Goal: Task Accomplishment & Management: Use online tool/utility

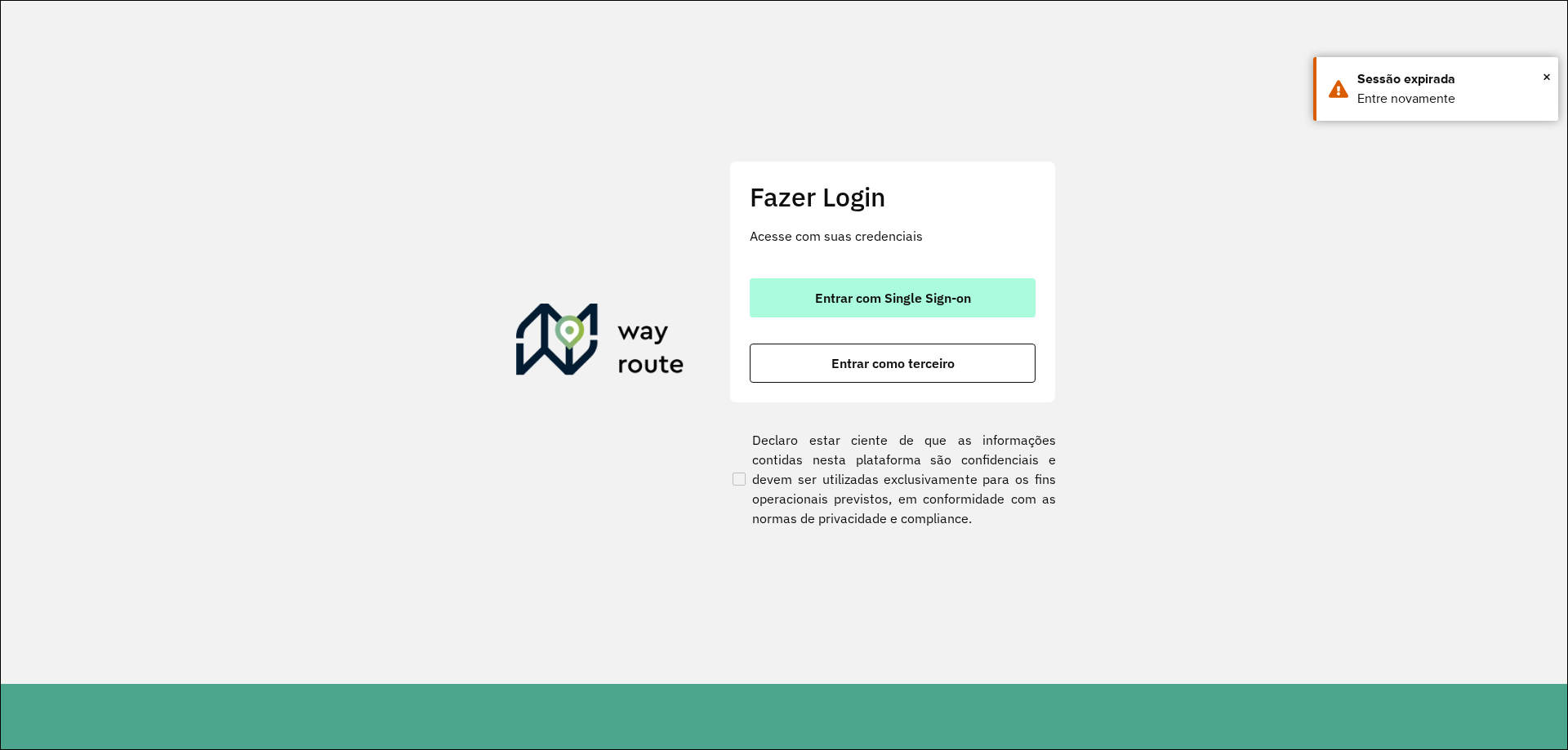
click at [932, 292] on span "Entrar com Single Sign-on" at bounding box center [892, 298] width 156 height 13
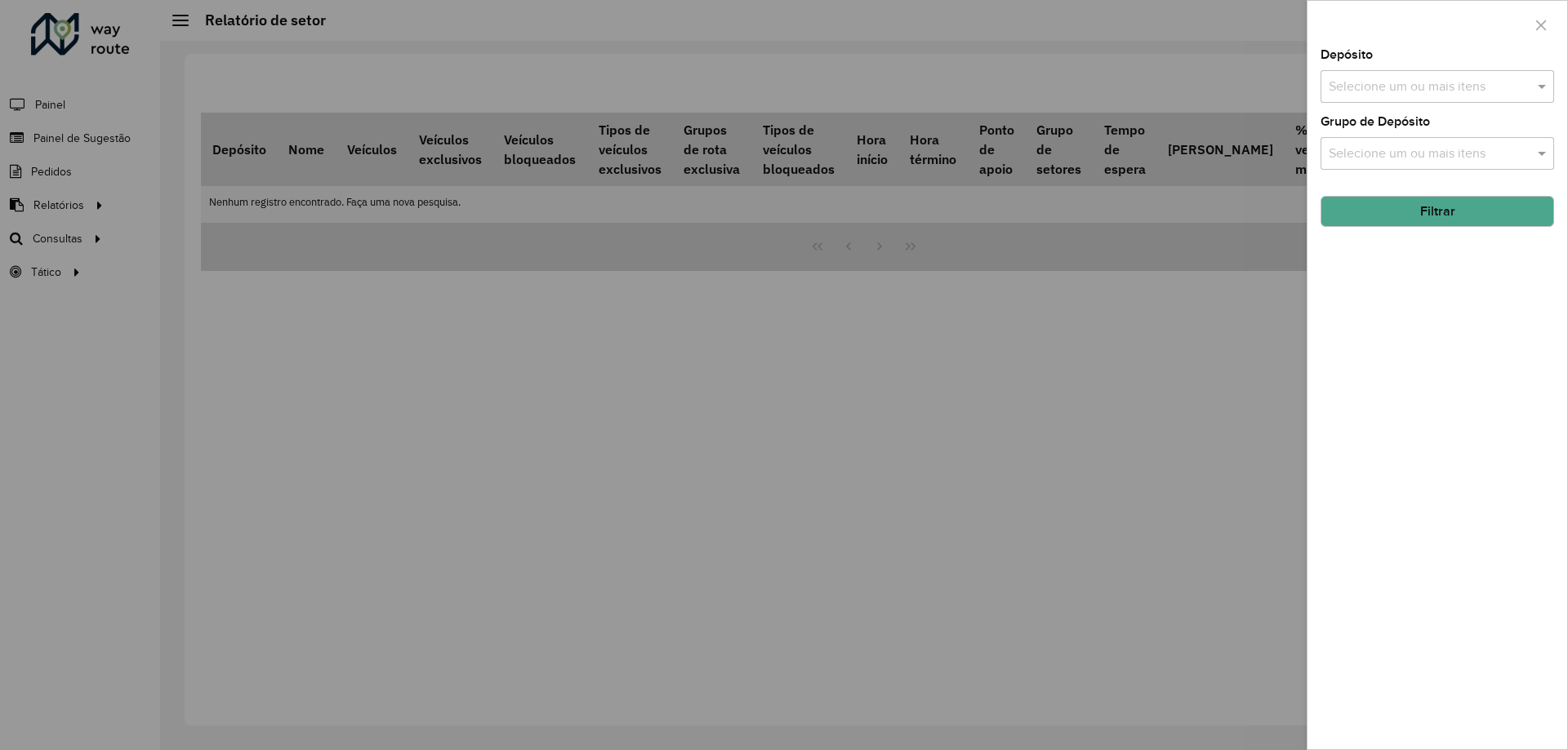
click at [337, 470] on div at bounding box center [784, 375] width 1568 height 750
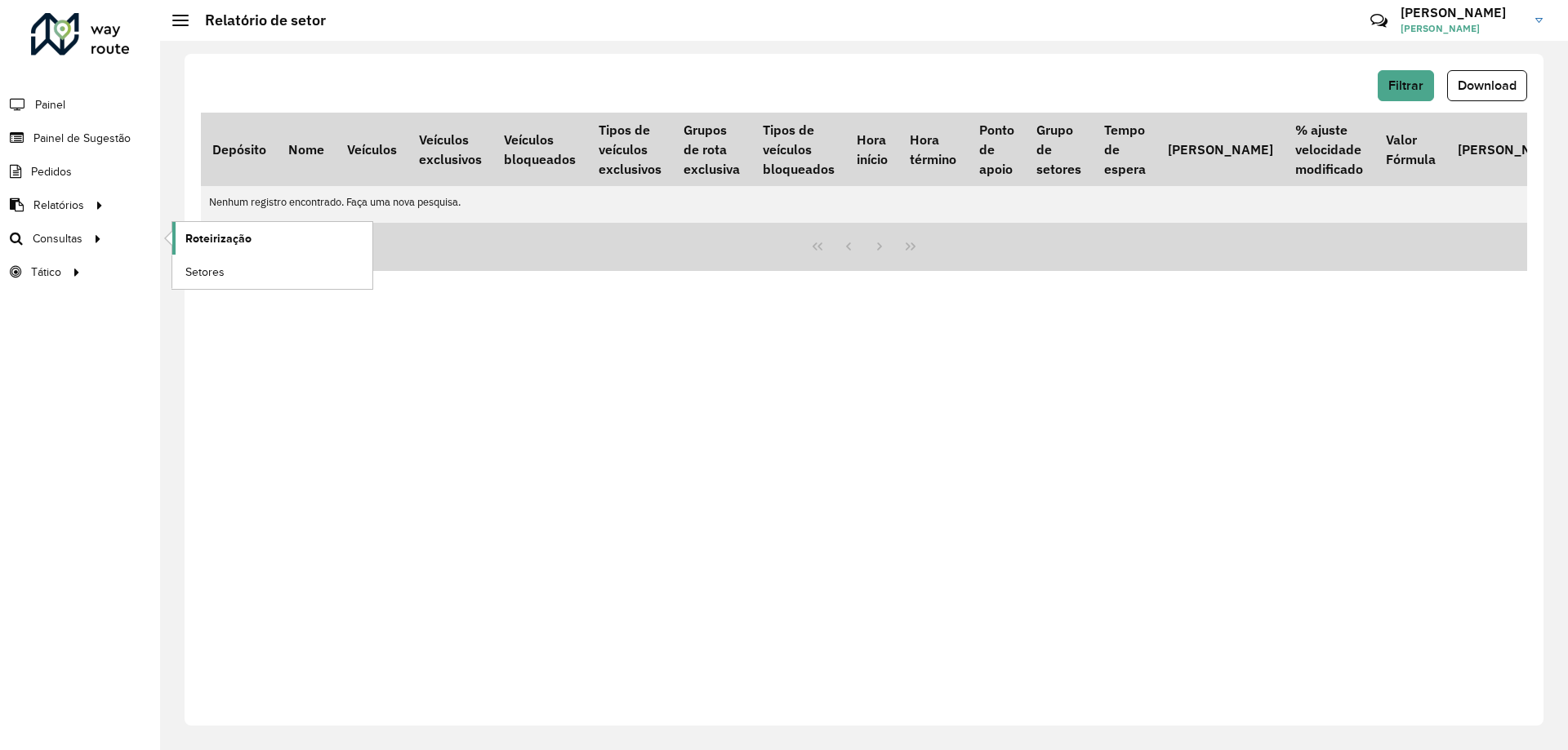
click at [204, 228] on link "Roteirização" at bounding box center [272, 238] width 200 height 33
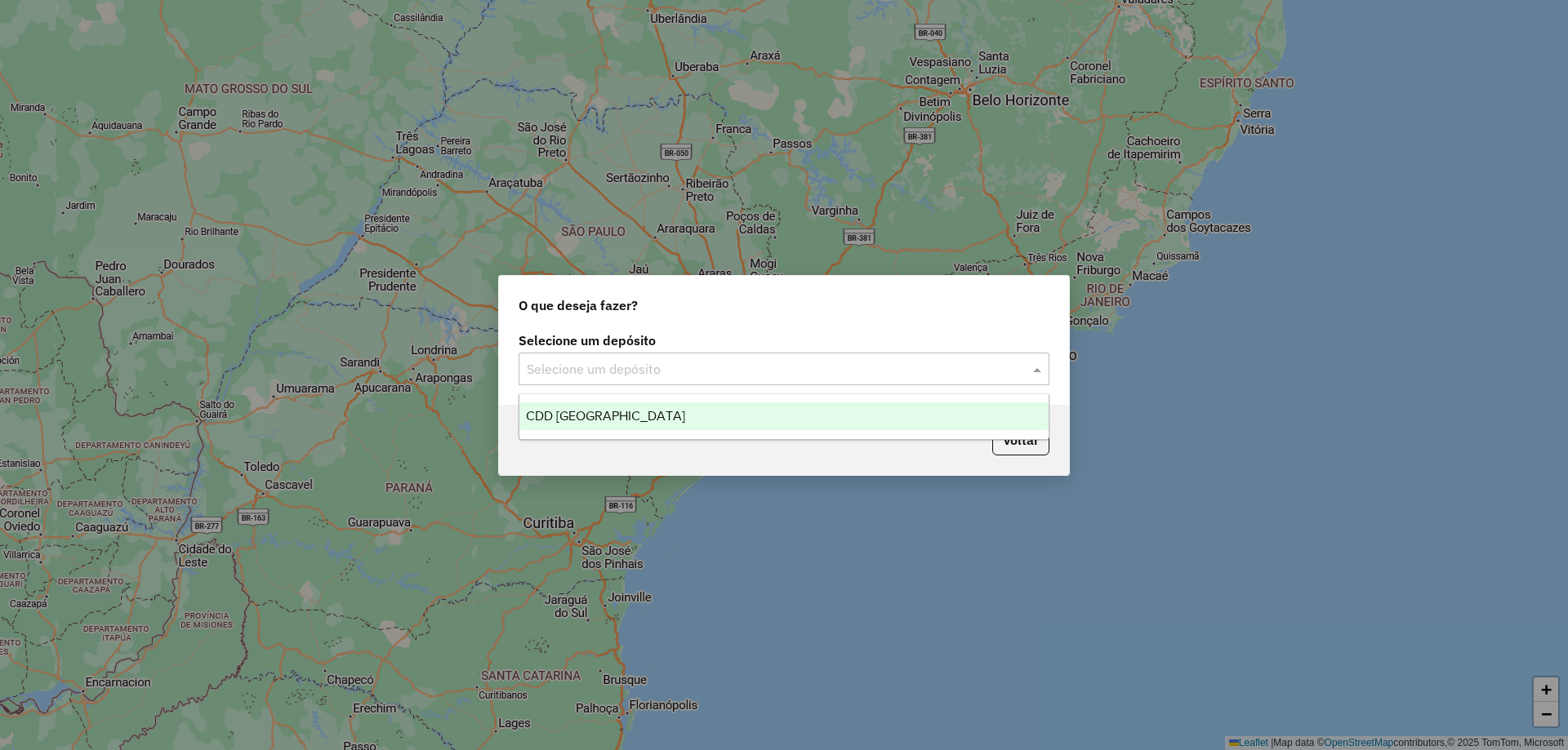
click at [596, 366] on input "text" at bounding box center [768, 370] width 482 height 20
click at [605, 425] on div "CDD São Paulo" at bounding box center [784, 416] width 529 height 28
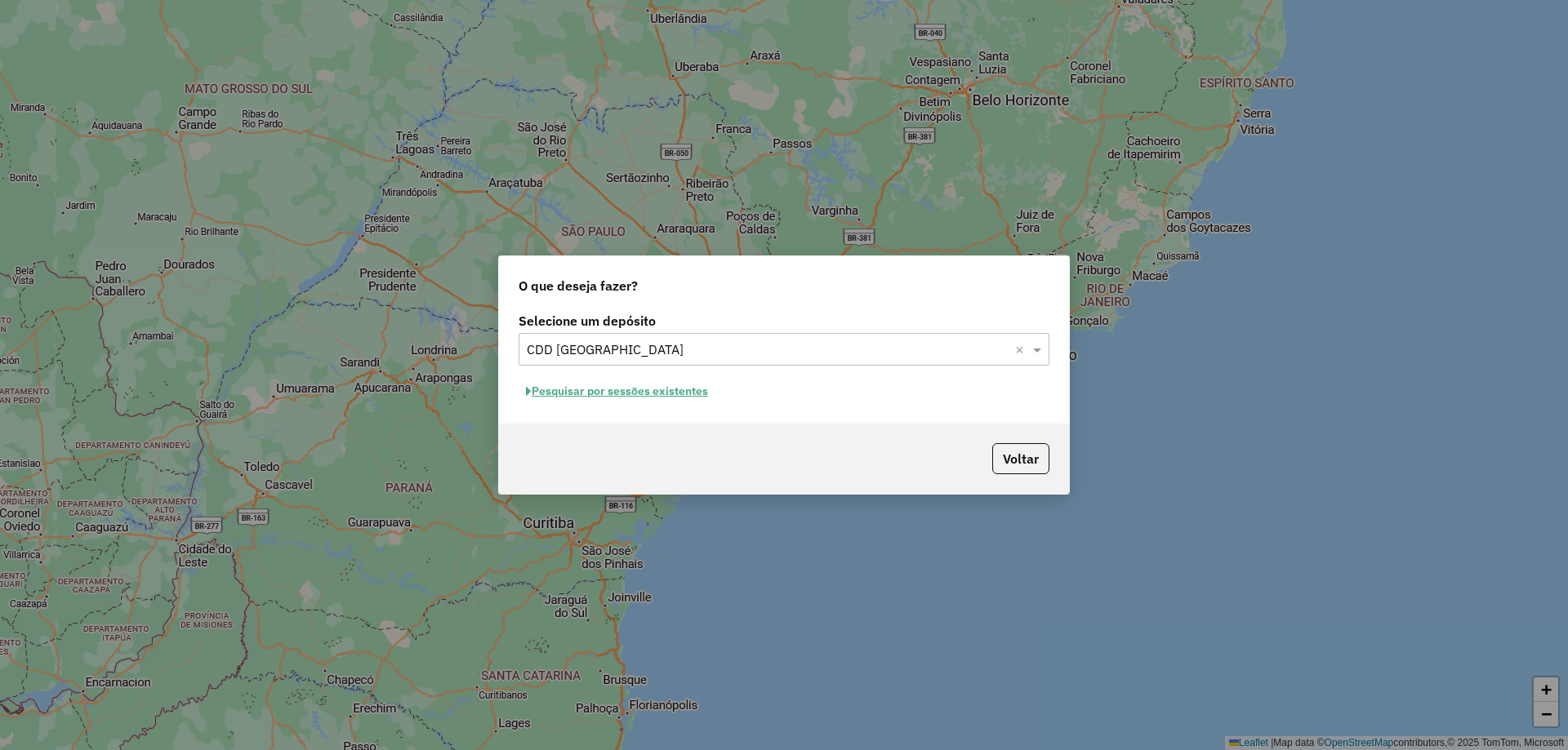
click at [671, 393] on button "Pesquisar por sessões existentes" at bounding box center [617, 392] width 196 height 25
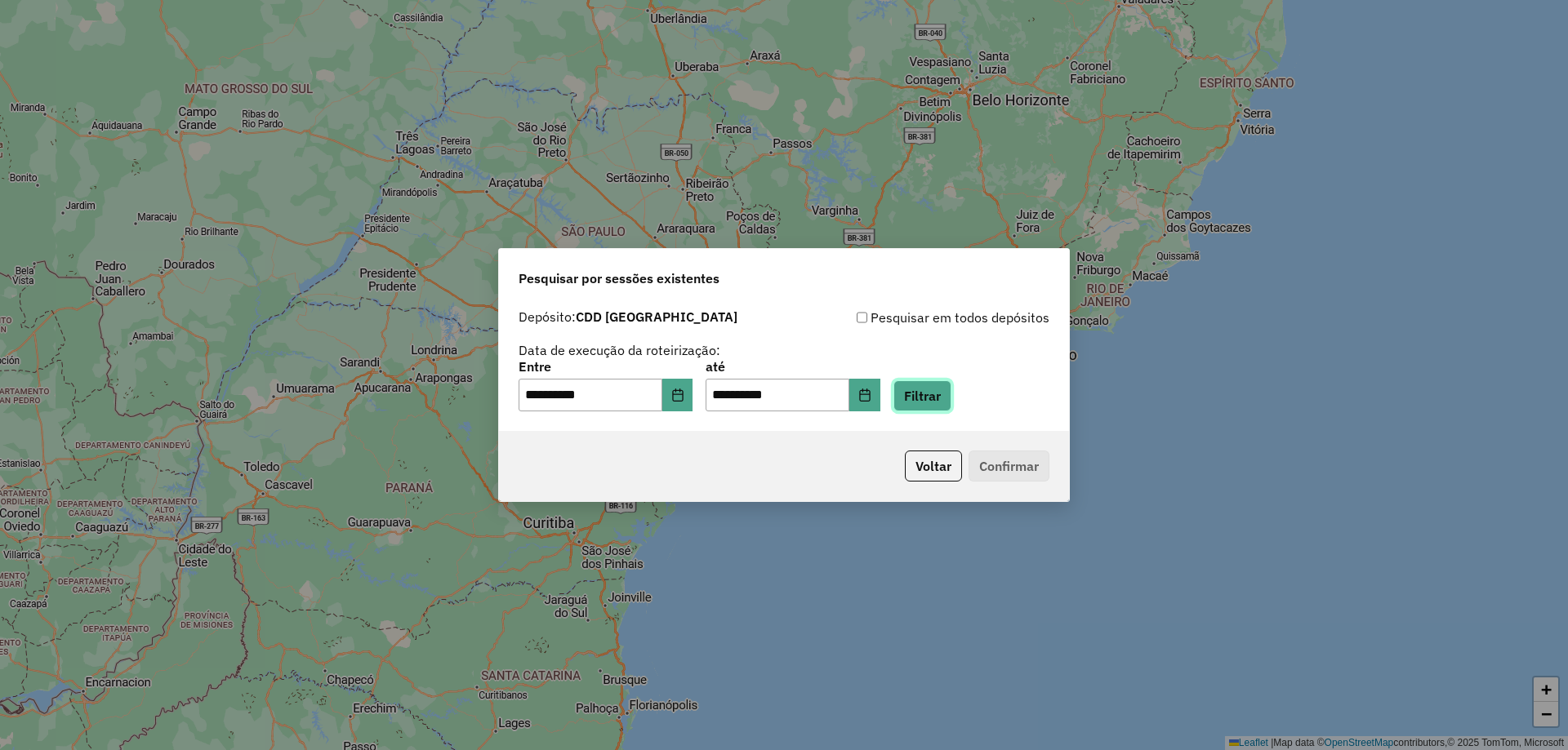
click at [942, 393] on button "Filtrar" at bounding box center [922, 395] width 58 height 31
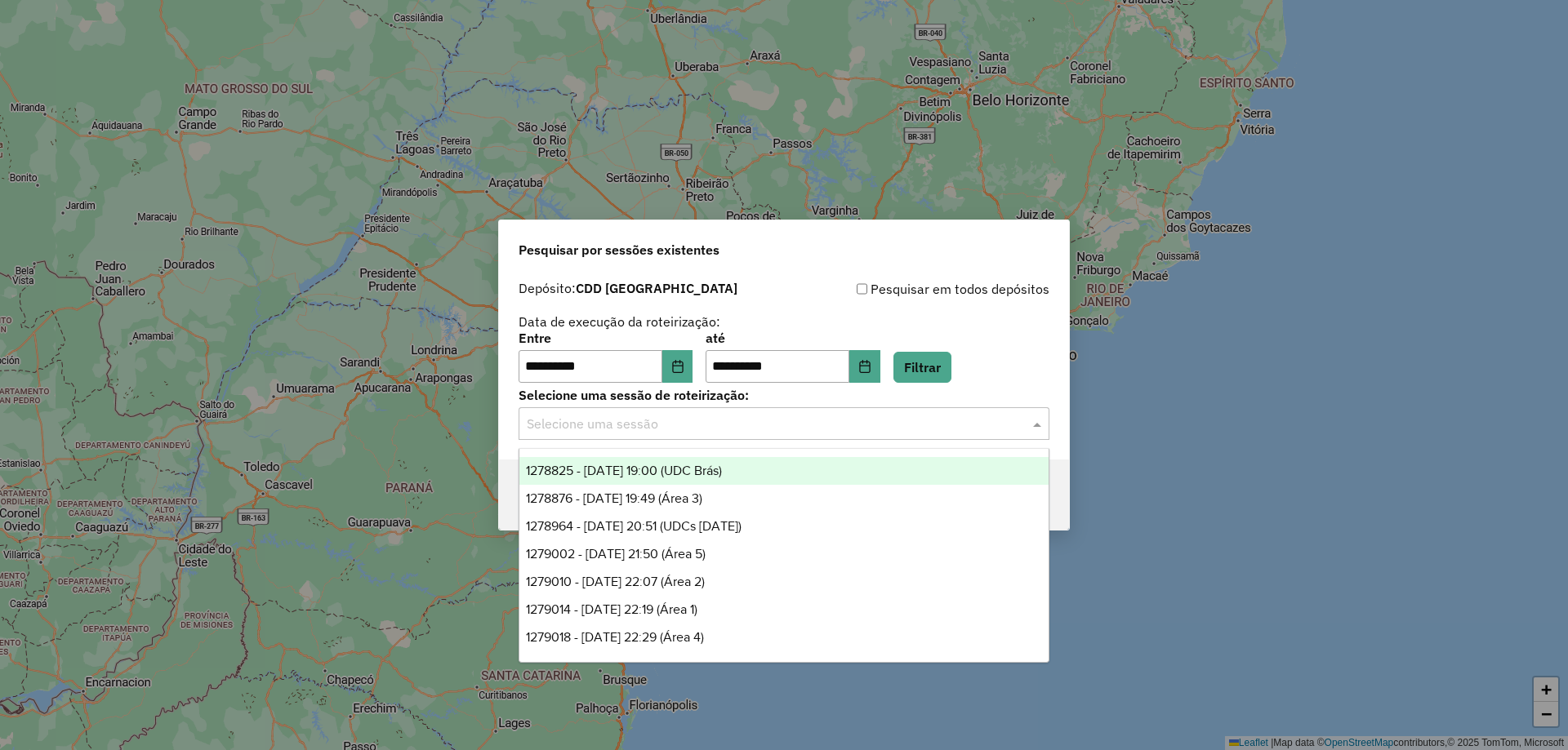
click at [621, 416] on input "text" at bounding box center [768, 425] width 482 height 20
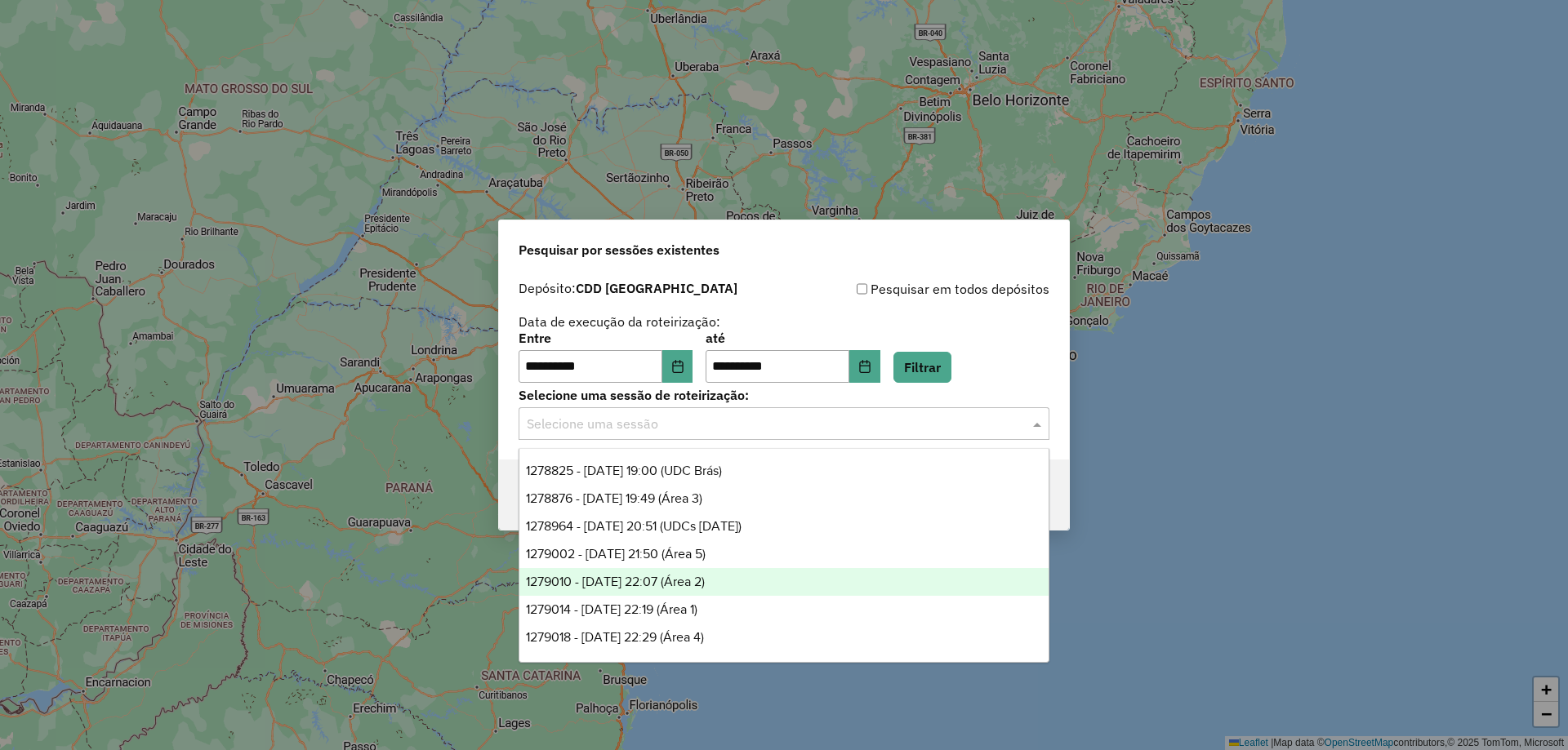
click at [801, 572] on div "1279010 - 19/09/2025 22:07 (Área 2)" at bounding box center [784, 582] width 529 height 28
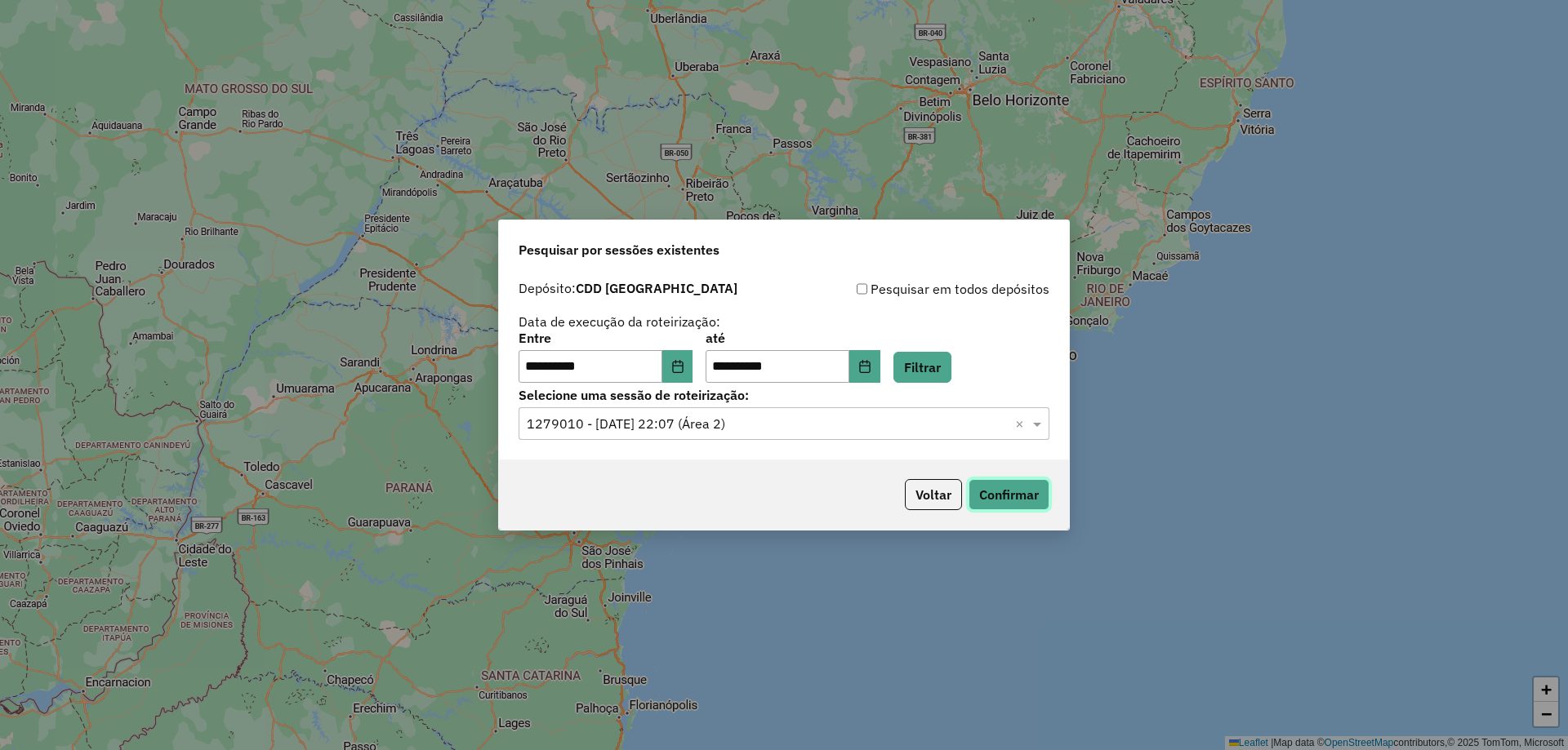
click at [991, 497] on button "Confirmar" at bounding box center [1009, 495] width 81 height 31
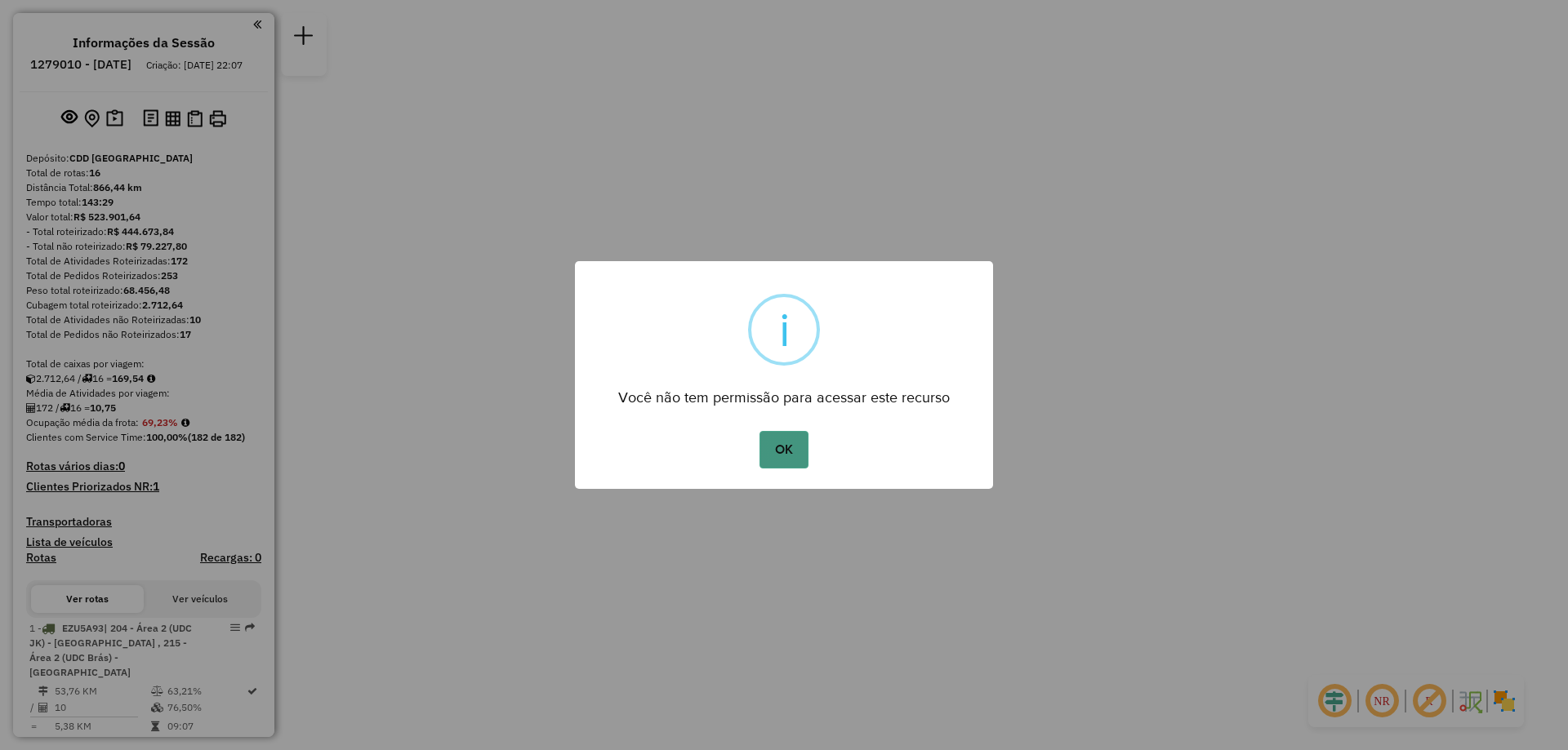
click at [785, 453] on button "OK" at bounding box center [783, 449] width 48 height 37
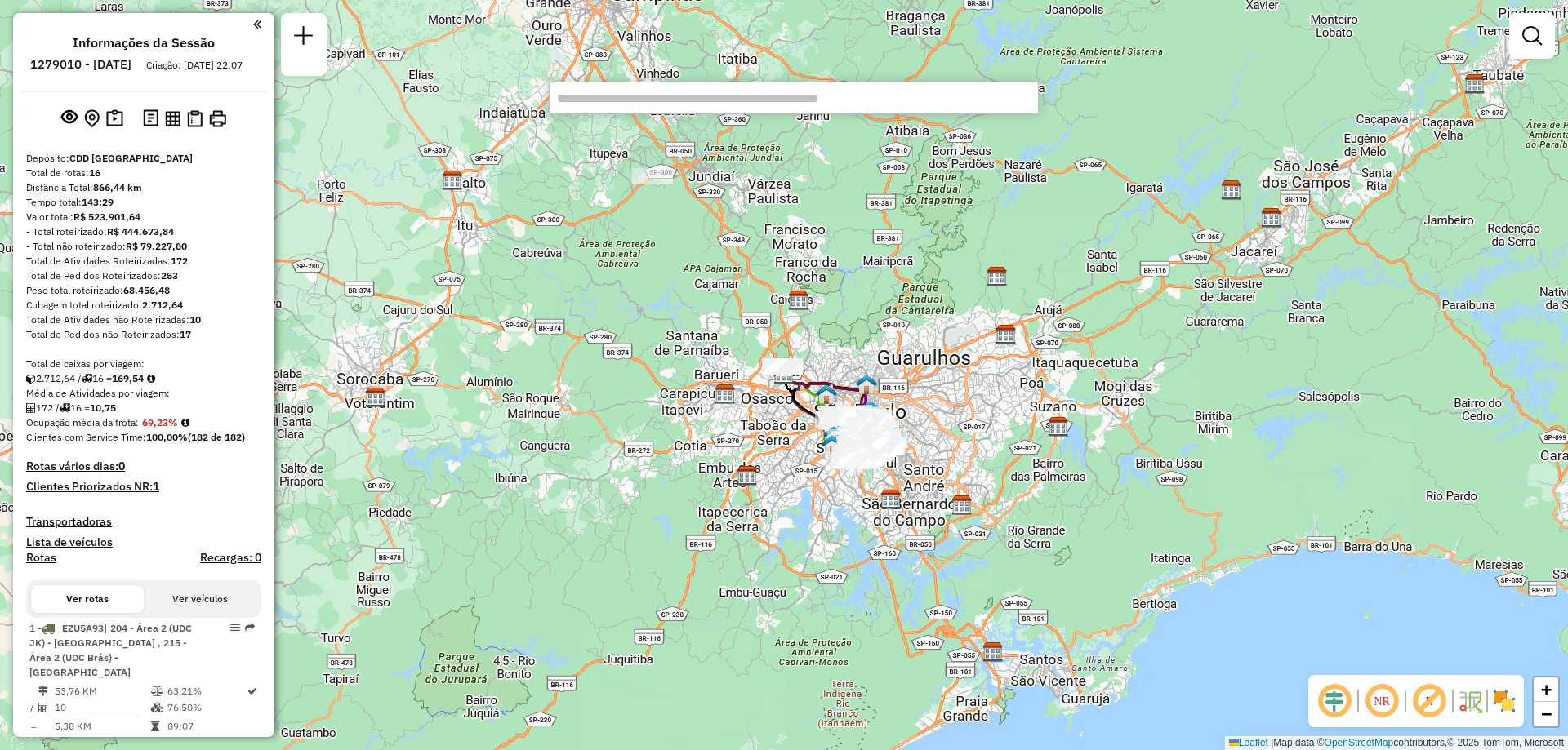
paste input "*******"
type input "*******"
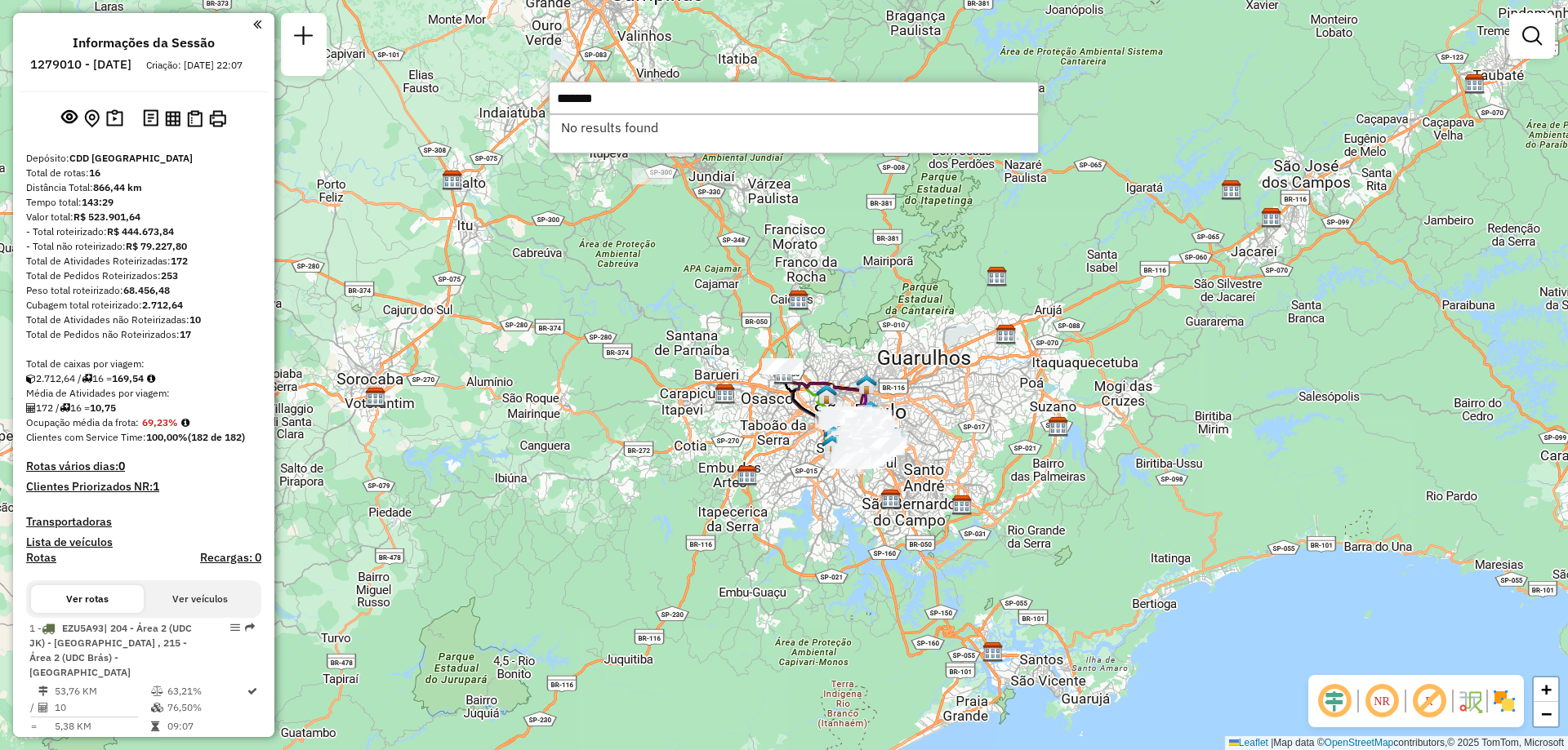
drag, startPoint x: 650, startPoint y: 100, endPoint x: 24, endPoint y: 81, distance: 626.3
click at [24, 81] on hb-router-mapa "Informações da Sessão 1279010 - [DATE] Criação: [DATE] 22:07 Depósito: CDD [GEO…" at bounding box center [784, 375] width 1568 height 750
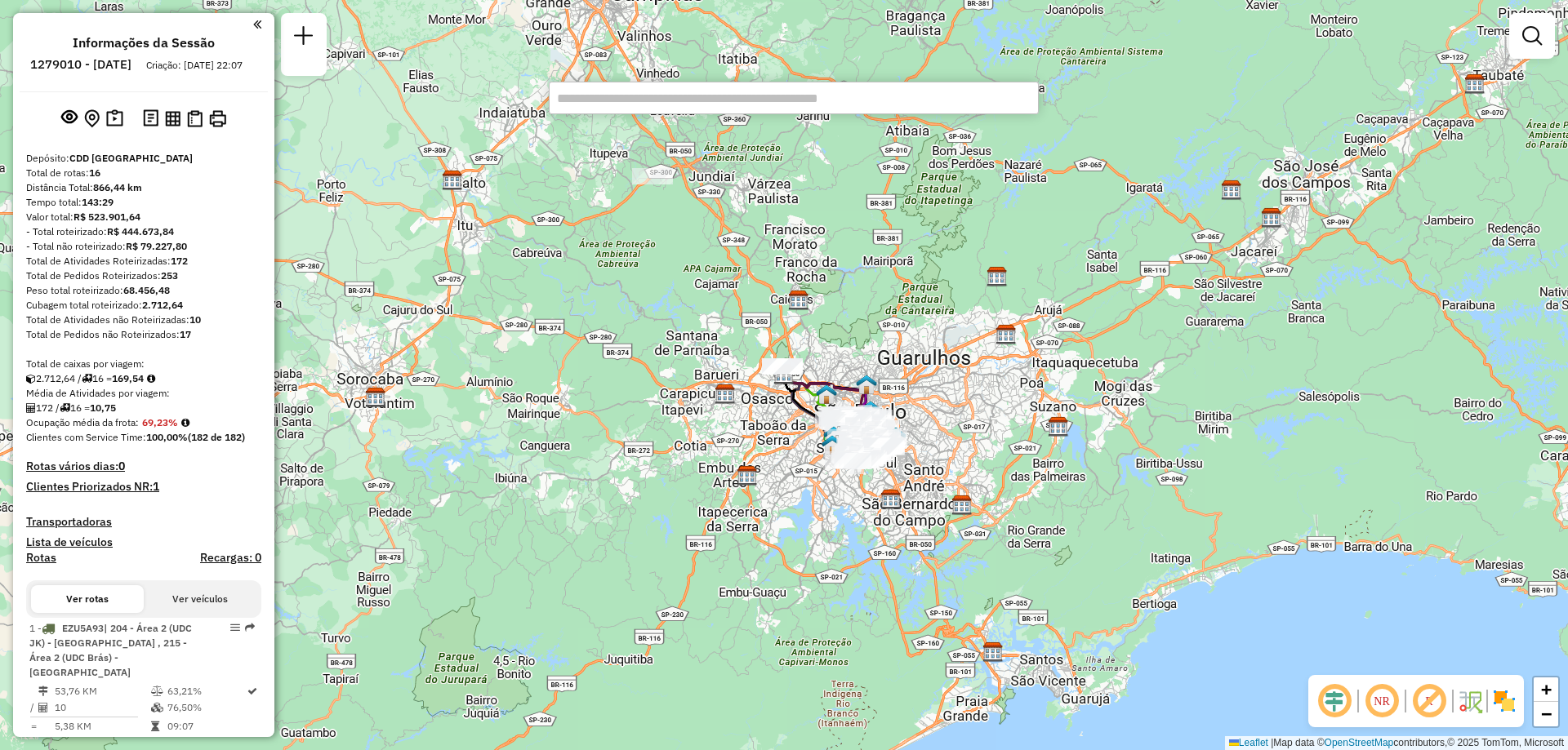
scroll to position [1132, 0]
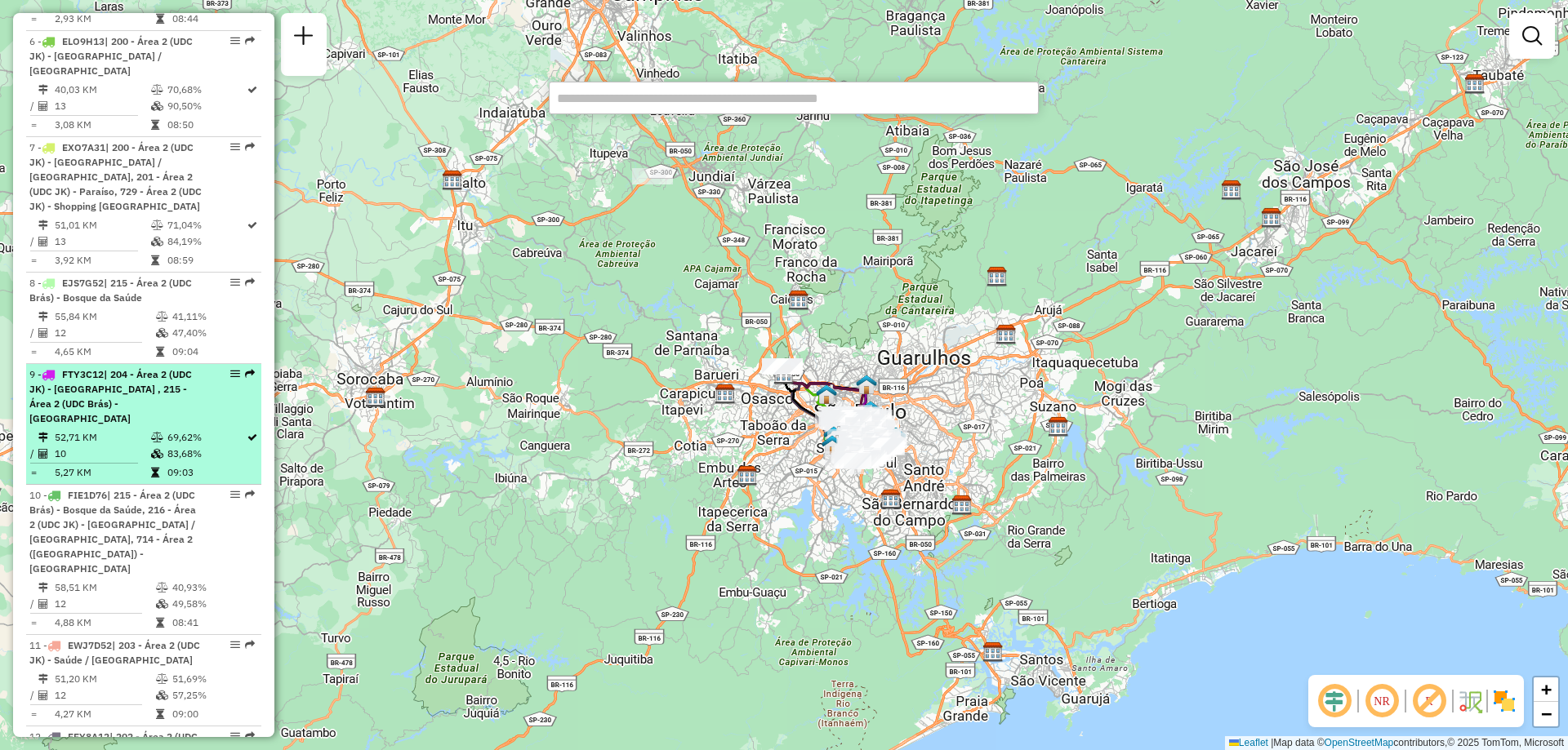
click at [230, 371] on em at bounding box center [235, 374] width 10 height 10
select select "**********"
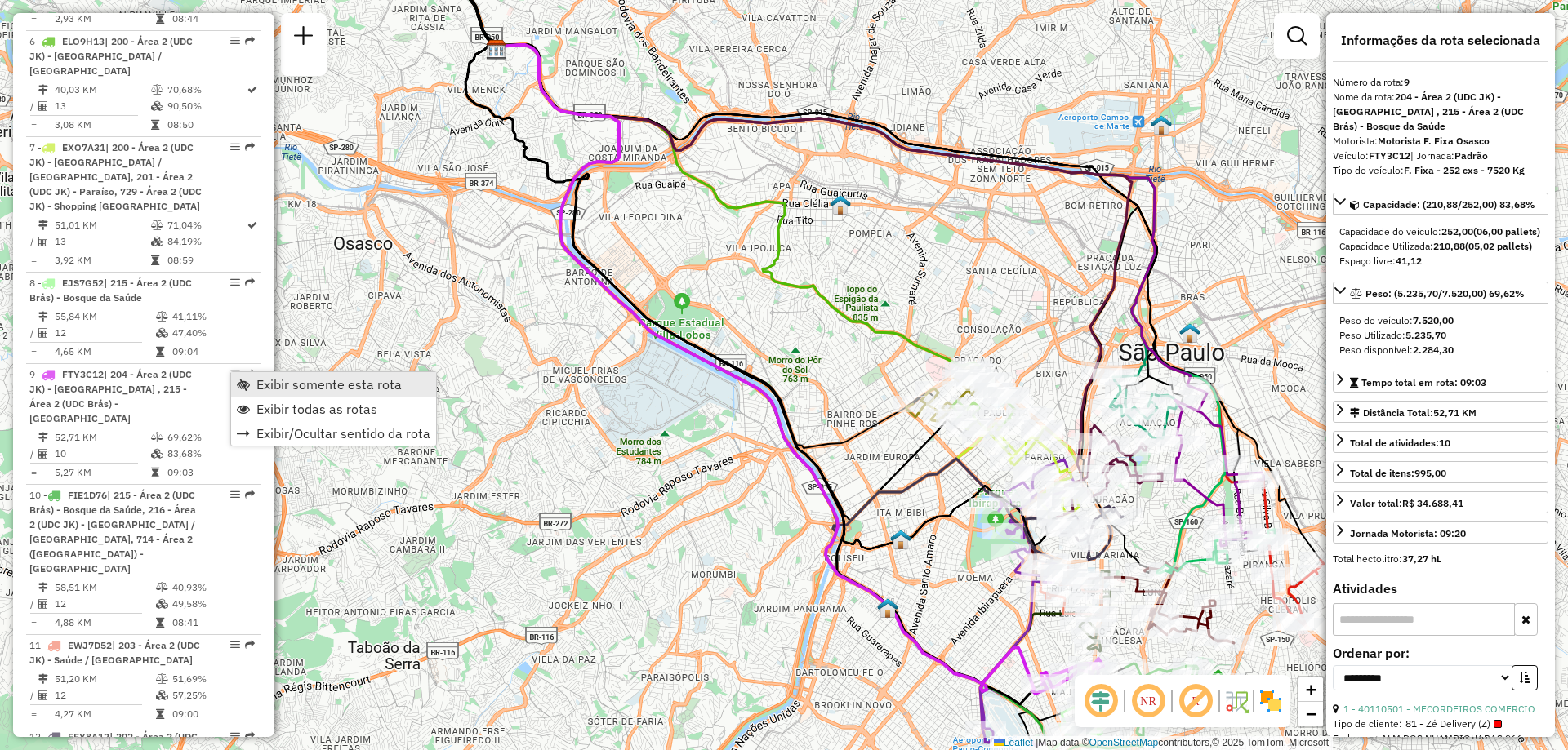
click at [320, 389] on span "Exibir somente esta rota" at bounding box center [329, 385] width 146 height 13
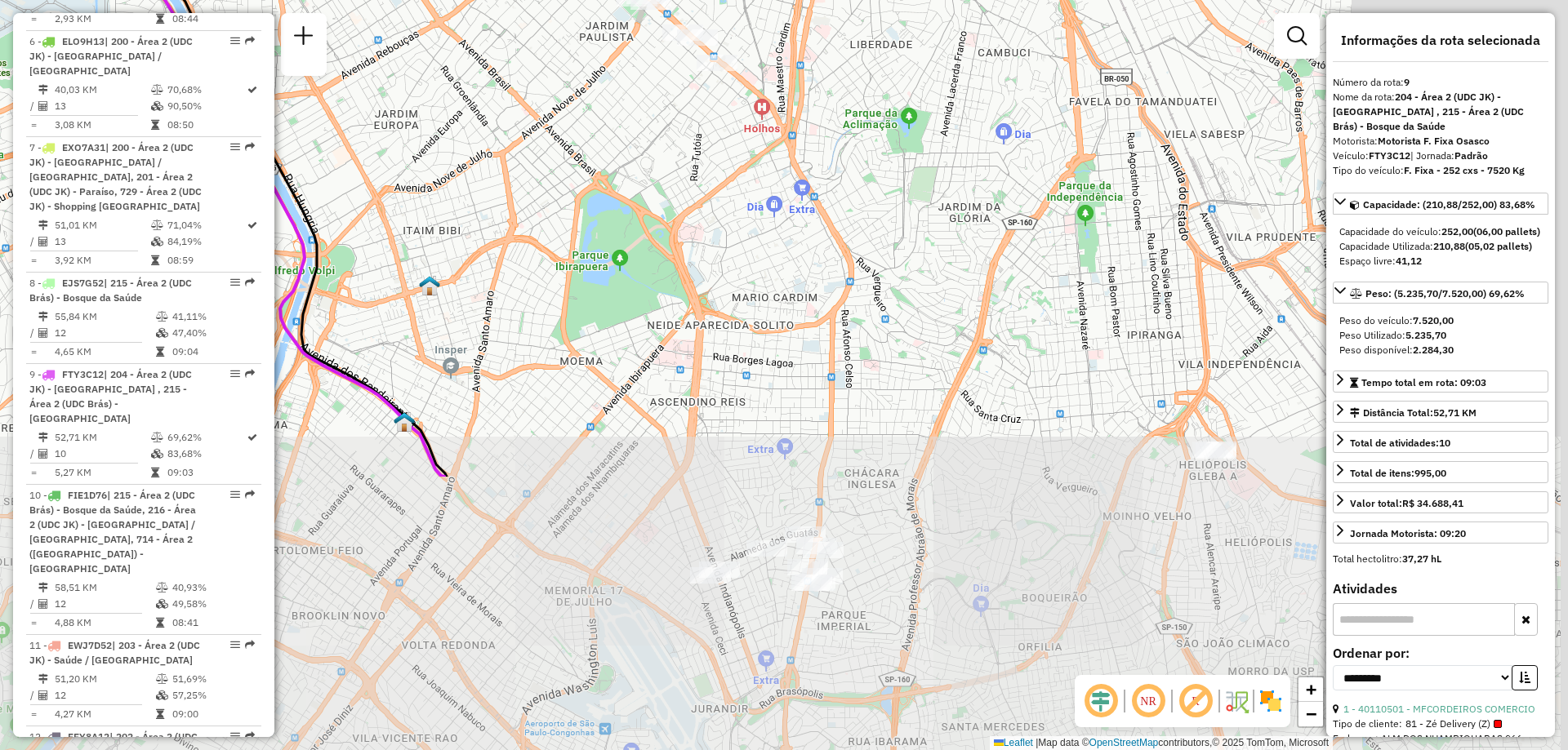
drag, startPoint x: 990, startPoint y: 491, endPoint x: 612, endPoint y: 142, distance: 514.5
click at [612, 142] on div "Janela de atendimento Grade de atendimento Capacidade Transportadoras Veículos …" at bounding box center [784, 375] width 1568 height 750
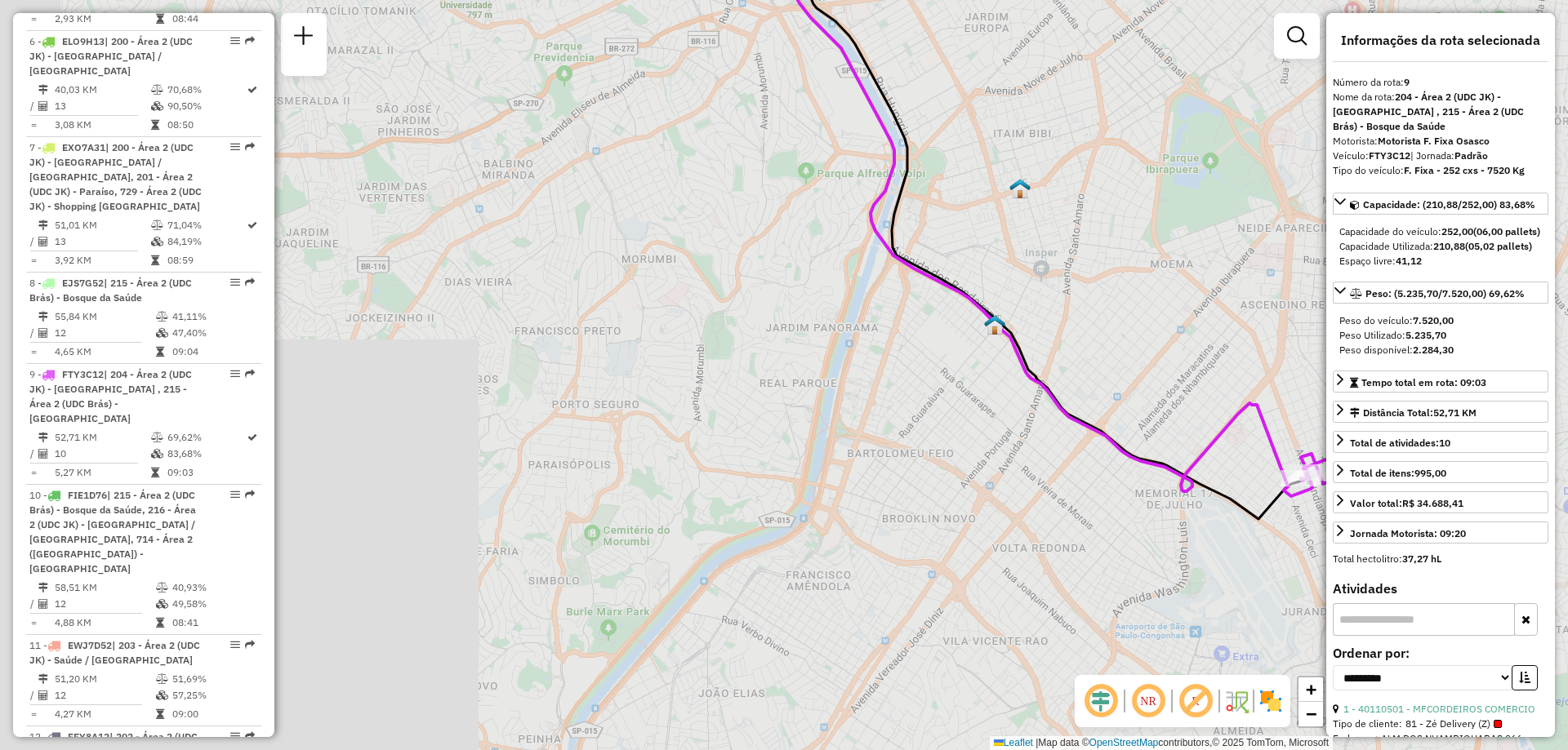
scroll to position [326, 0]
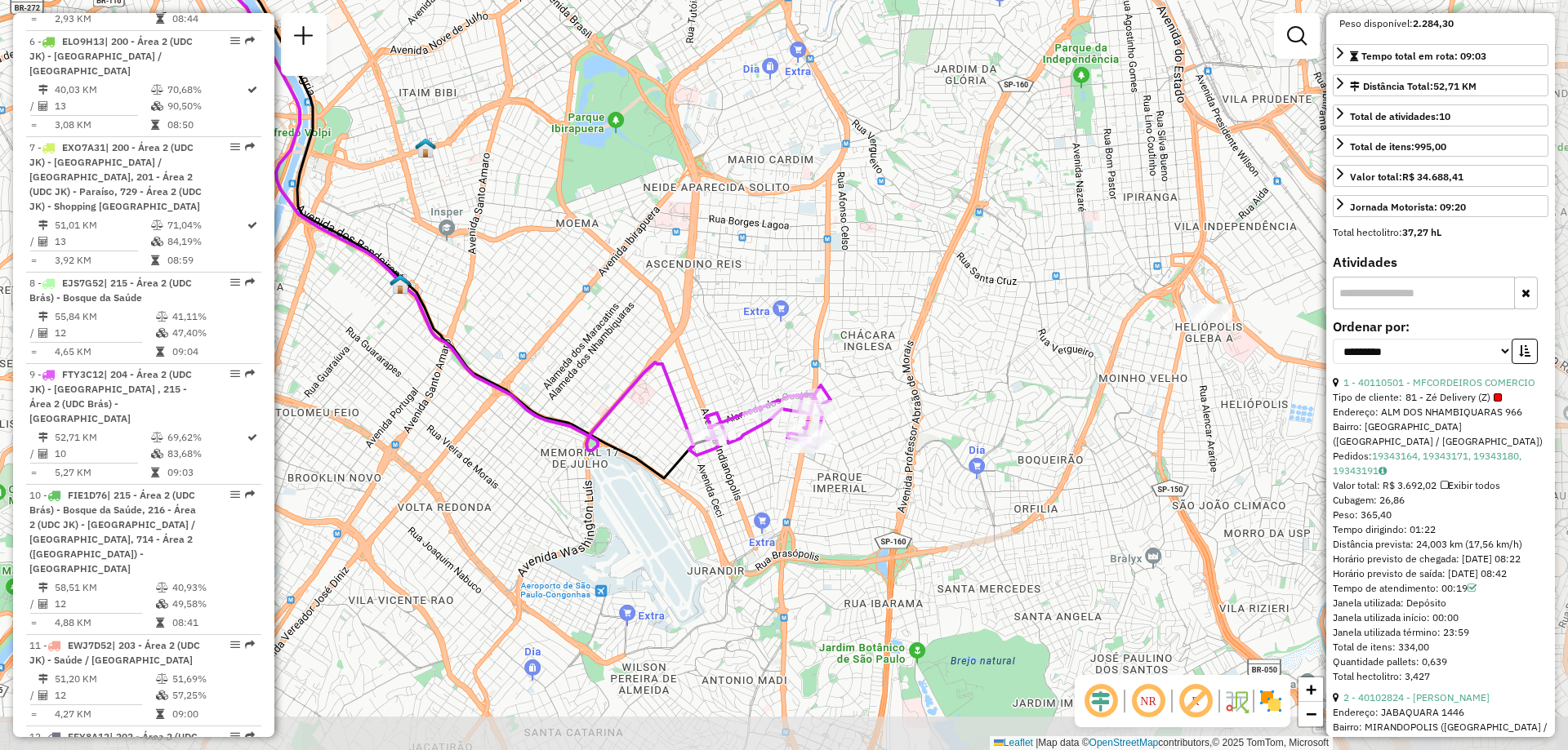
drag, startPoint x: 1030, startPoint y: 513, endPoint x: 436, endPoint y: 473, distance: 595.3
click at [436, 473] on div "Janela de atendimento Grade de atendimento Capacidade Transportadoras Veículos …" at bounding box center [784, 375] width 1568 height 750
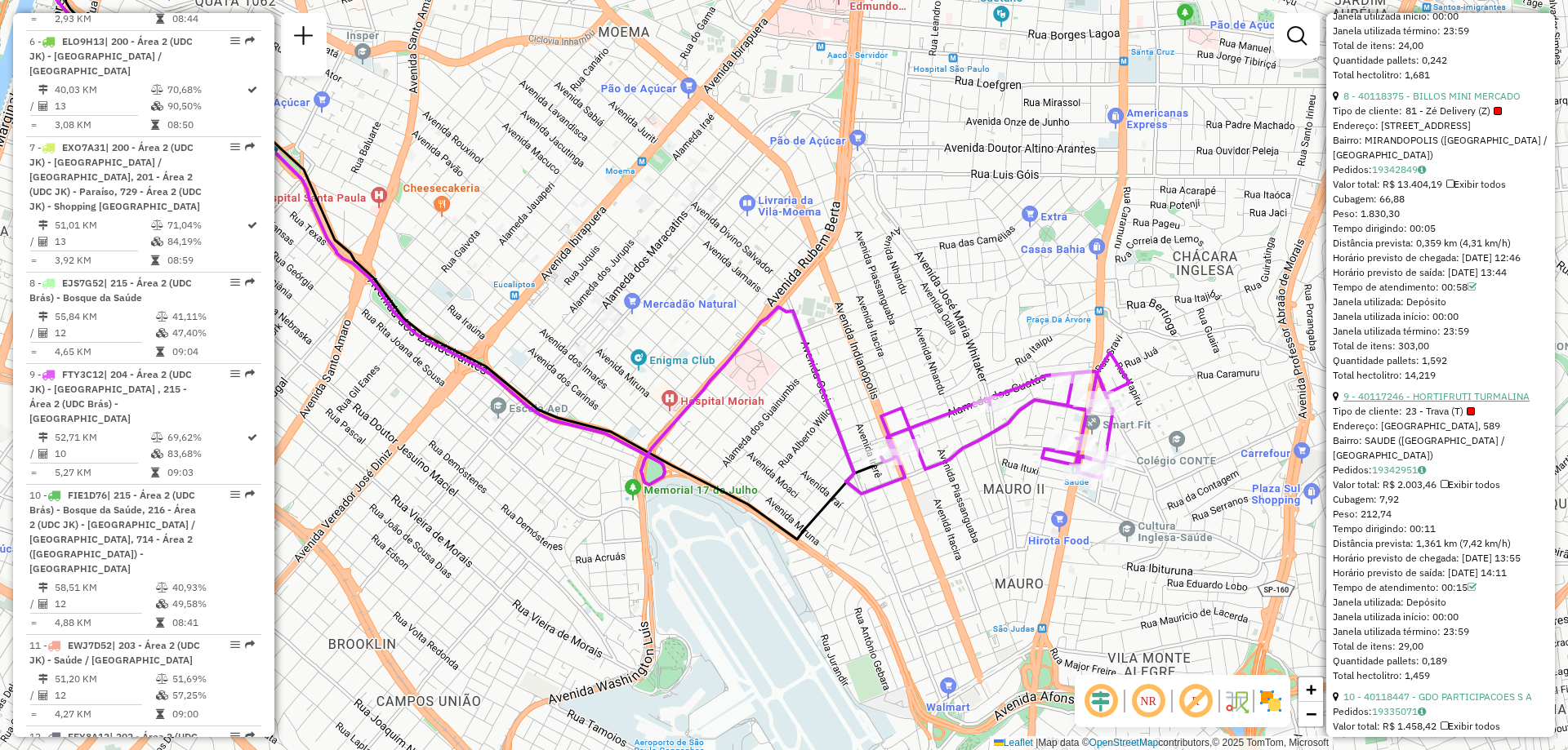
scroll to position [2545, 0]
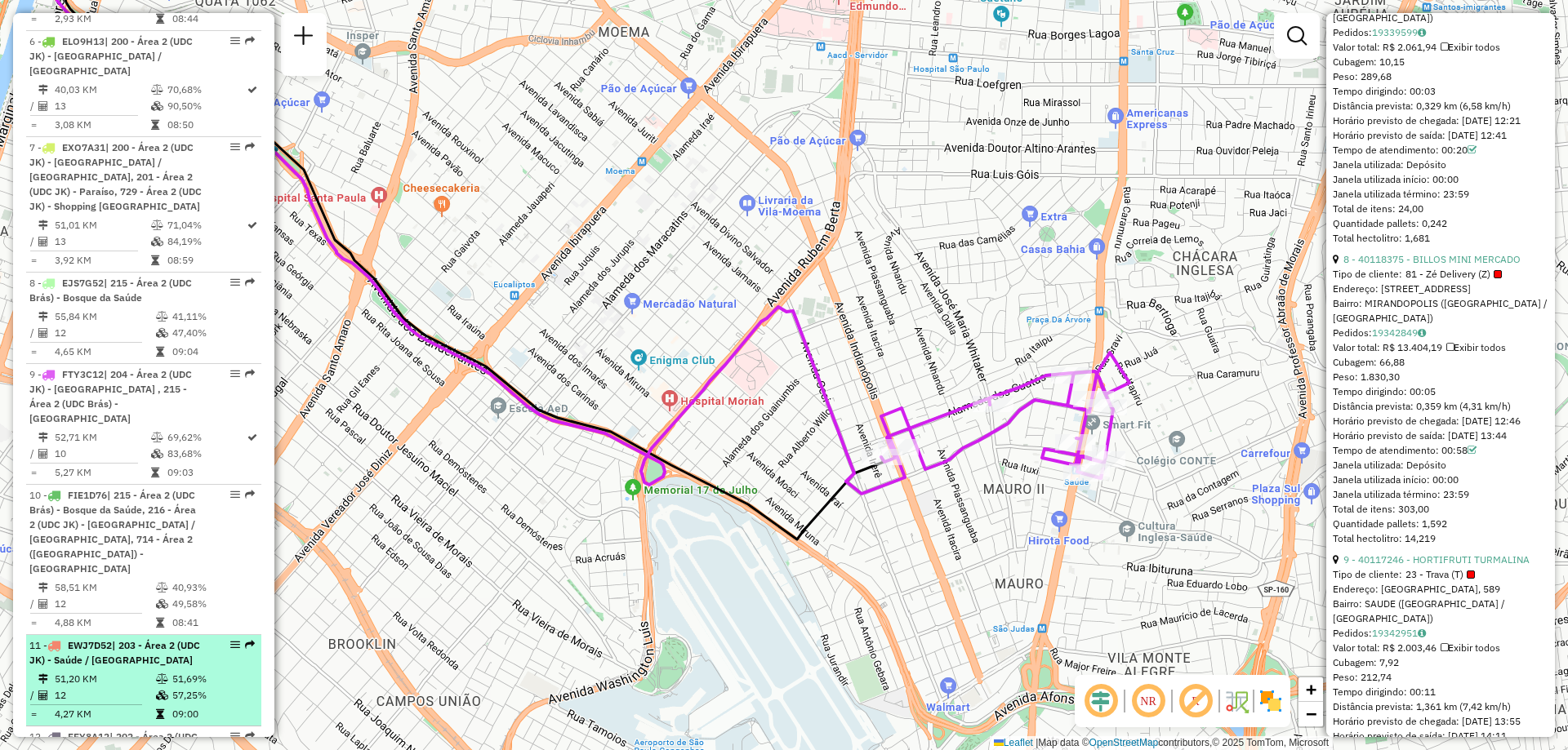
click at [233, 640] on em at bounding box center [235, 645] width 10 height 10
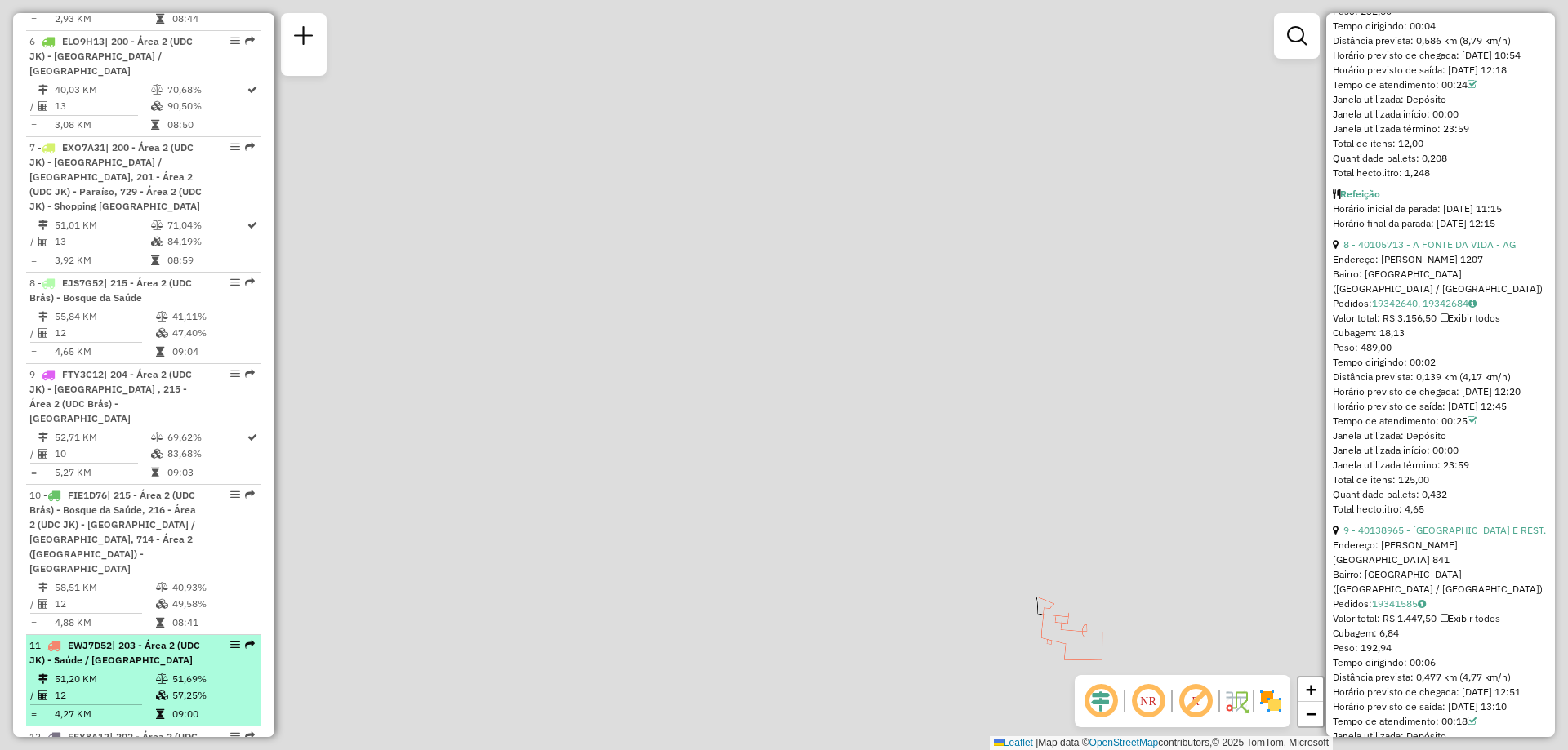
scroll to position [2530, 0]
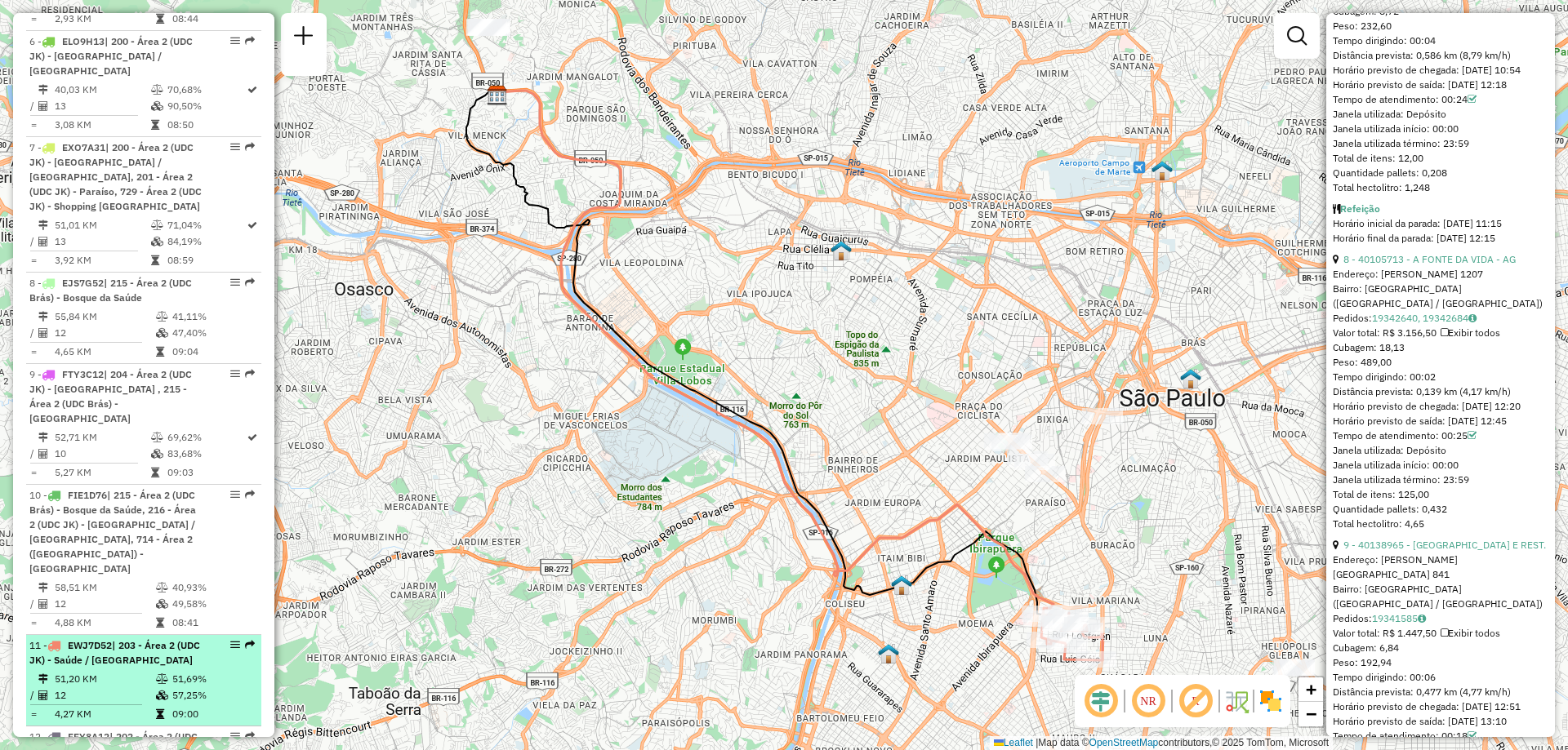
click at [230, 640] on em at bounding box center [235, 645] width 10 height 10
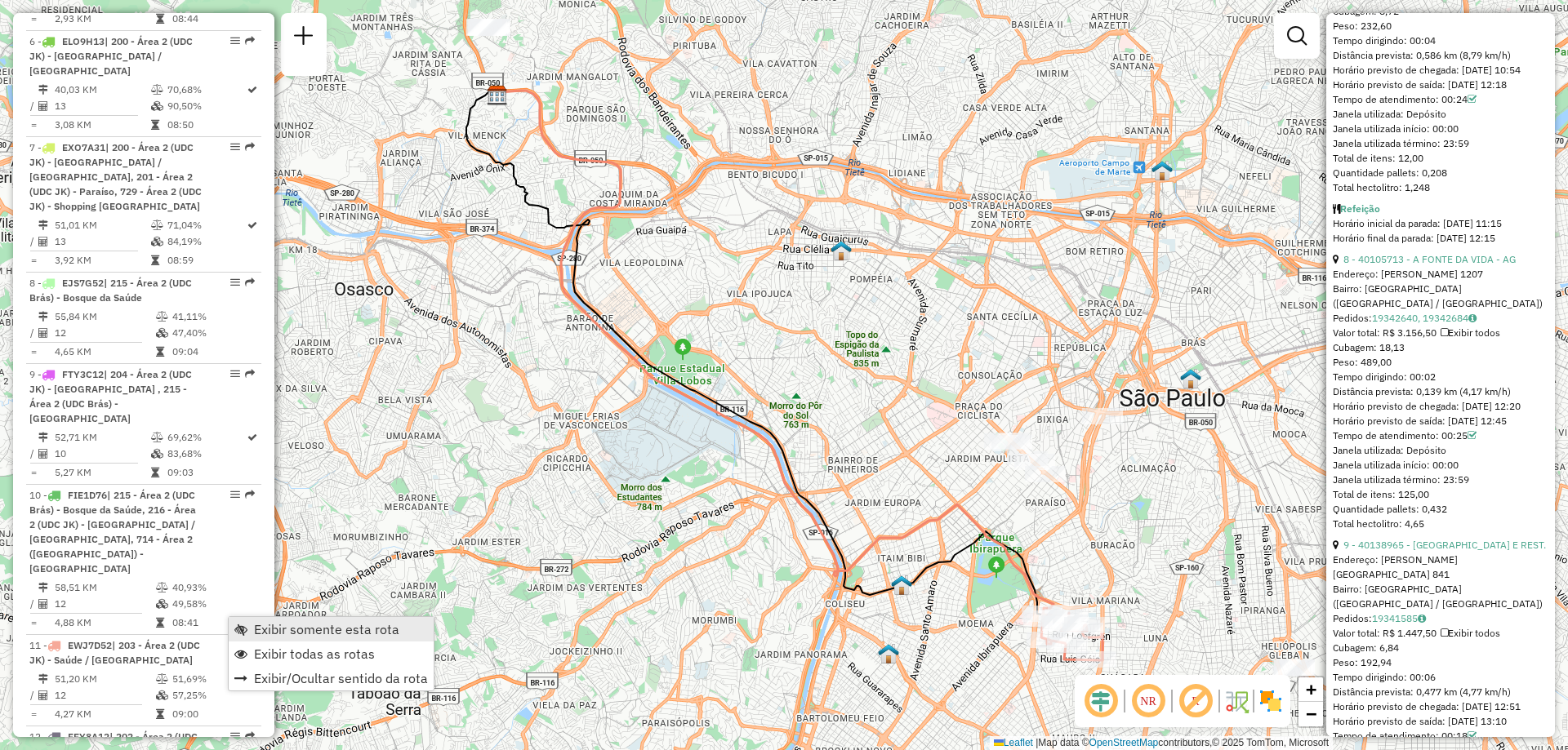
click at [268, 629] on span "Exibir somente esta rota" at bounding box center [327, 629] width 146 height 13
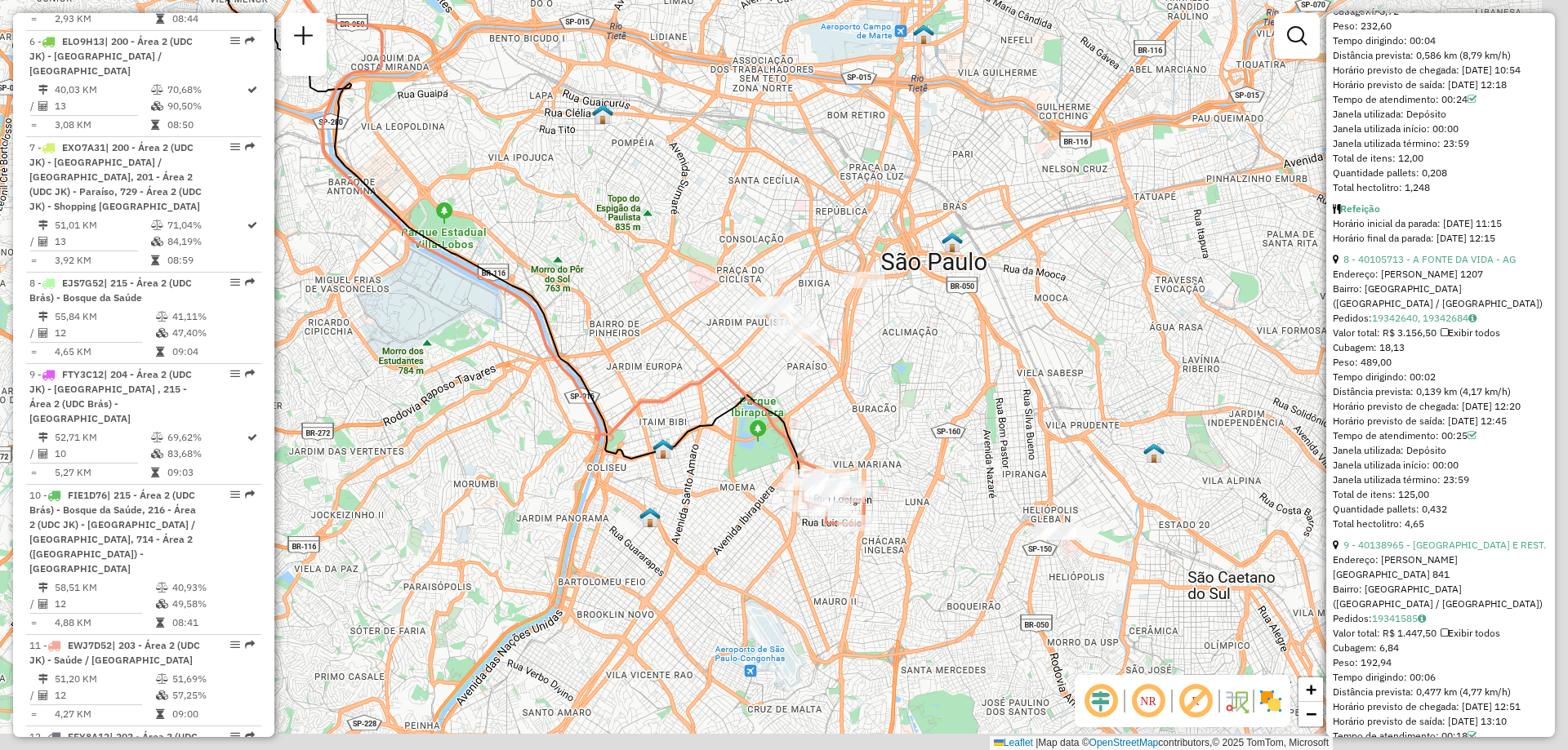
drag, startPoint x: 1131, startPoint y: 546, endPoint x: 893, endPoint y: 410, distance: 274.1
click at [893, 410] on div "Janela de atendimento Grade de atendimento Capacidade Transportadoras Veículos …" at bounding box center [784, 375] width 1568 height 750
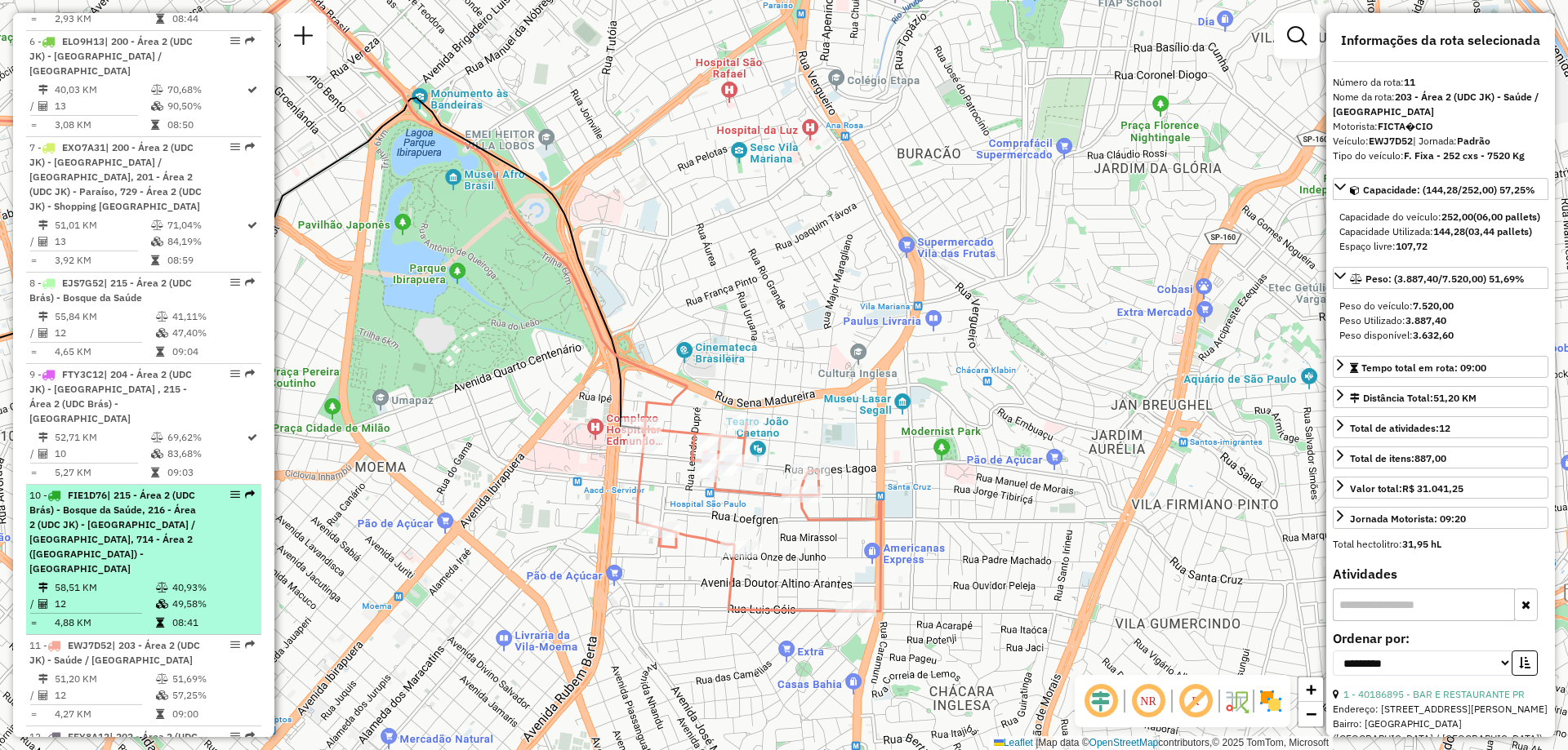
scroll to position [1459, 0]
